Goal: Check status: Check status

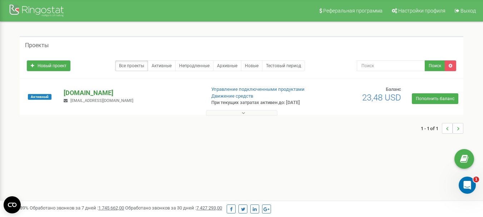
click at [119, 98] on p "[DOMAIN_NAME]" at bounding box center [132, 92] width 136 height 9
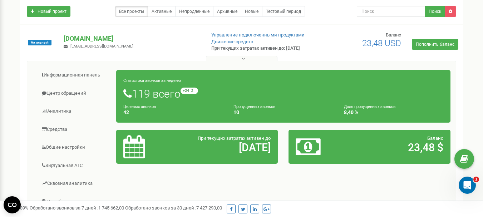
scroll to position [107, 0]
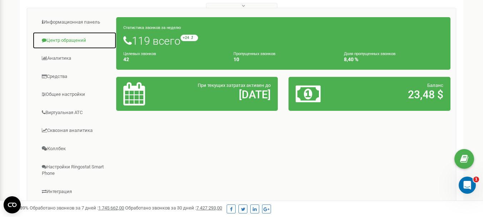
click at [72, 47] on link "Центр обращений" at bounding box center [75, 41] width 84 height 18
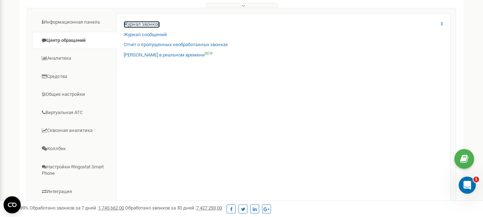
click at [142, 28] on link "Журнал звонков" at bounding box center [142, 24] width 36 height 7
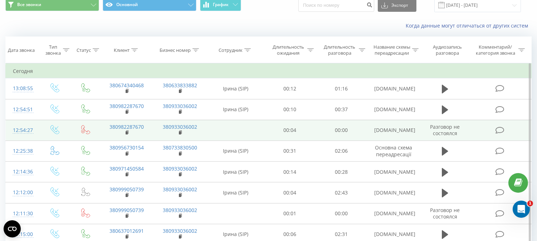
scroll to position [40, 0]
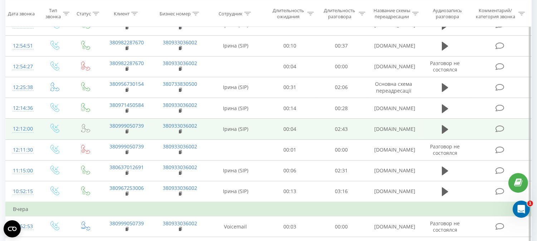
scroll to position [79, 0]
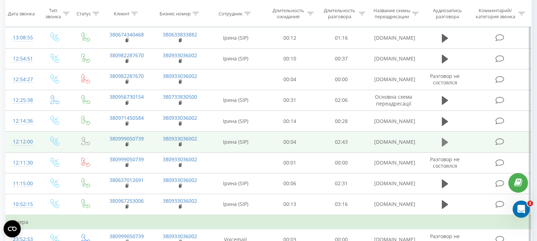
click at [443, 147] on icon at bounding box center [445, 142] width 6 height 9
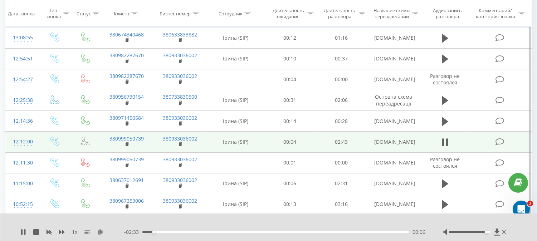
drag, startPoint x: 470, startPoint y: 232, endPoint x: 484, endPoint y: 233, distance: 14.7
click at [484, 233] on div at bounding box center [469, 232] width 41 height 2
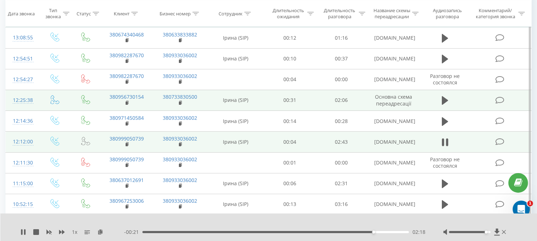
scroll to position [40, 0]
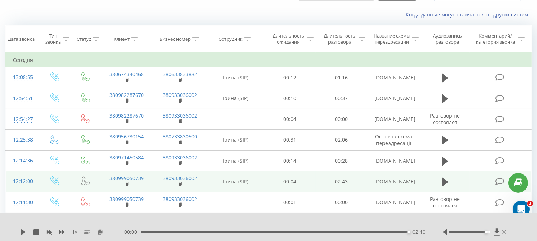
click at [503, 231] on icon at bounding box center [504, 232] width 4 height 6
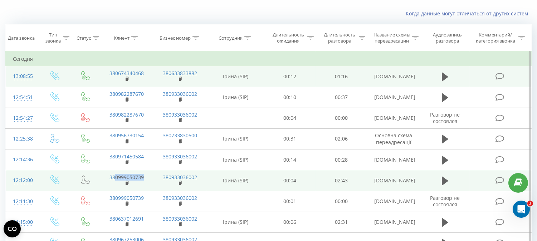
scroll to position [79, 0]
